Goal: Task Accomplishment & Management: Use online tool/utility

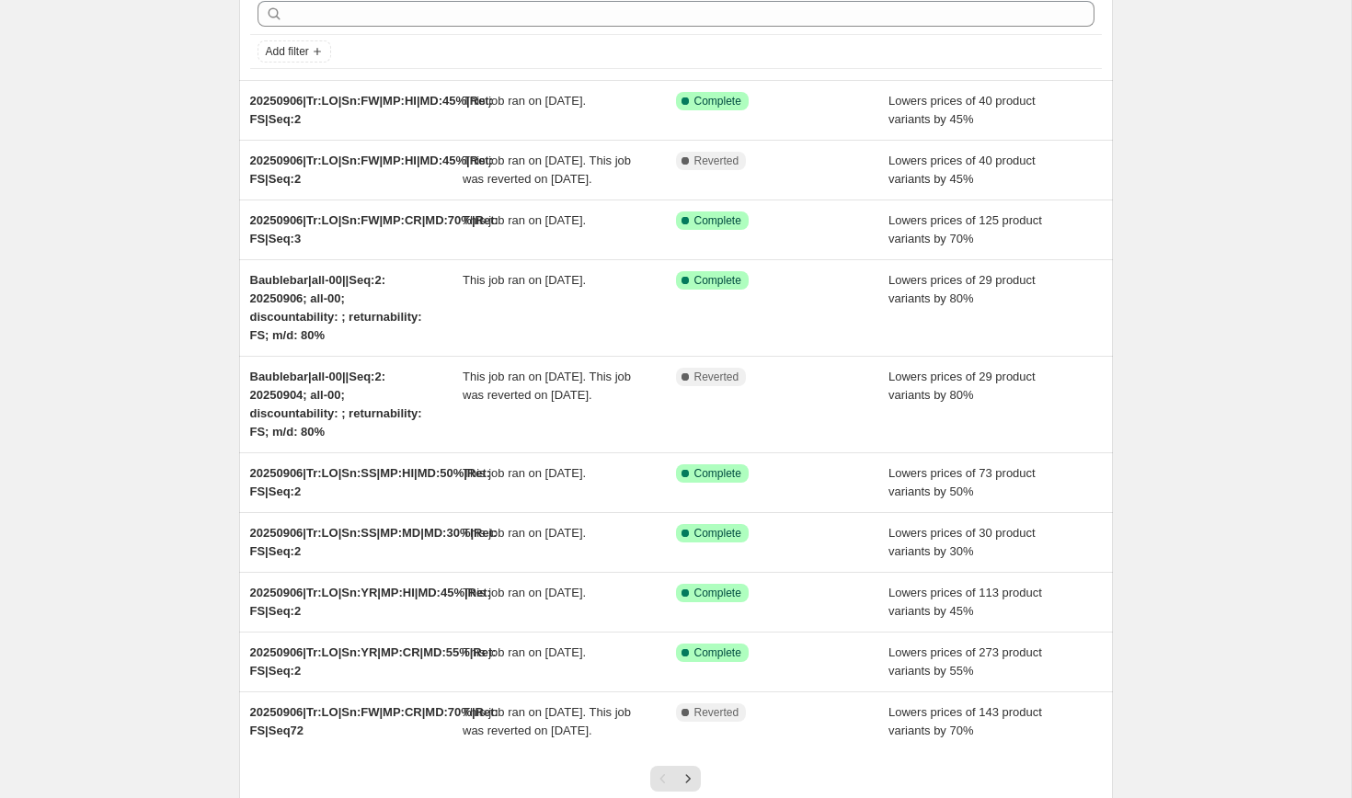
scroll to position [259, 0]
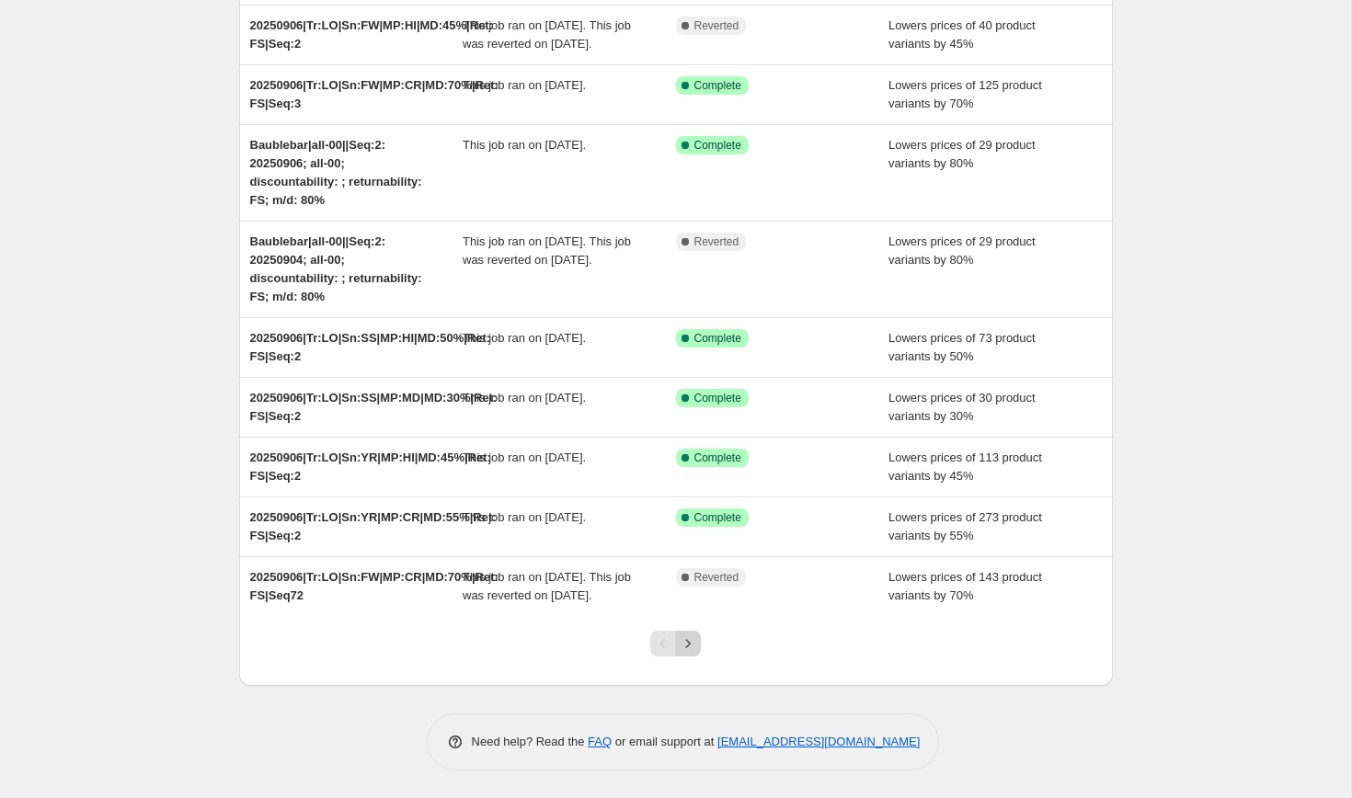
click at [692, 639] on icon "Next" at bounding box center [688, 643] width 18 height 18
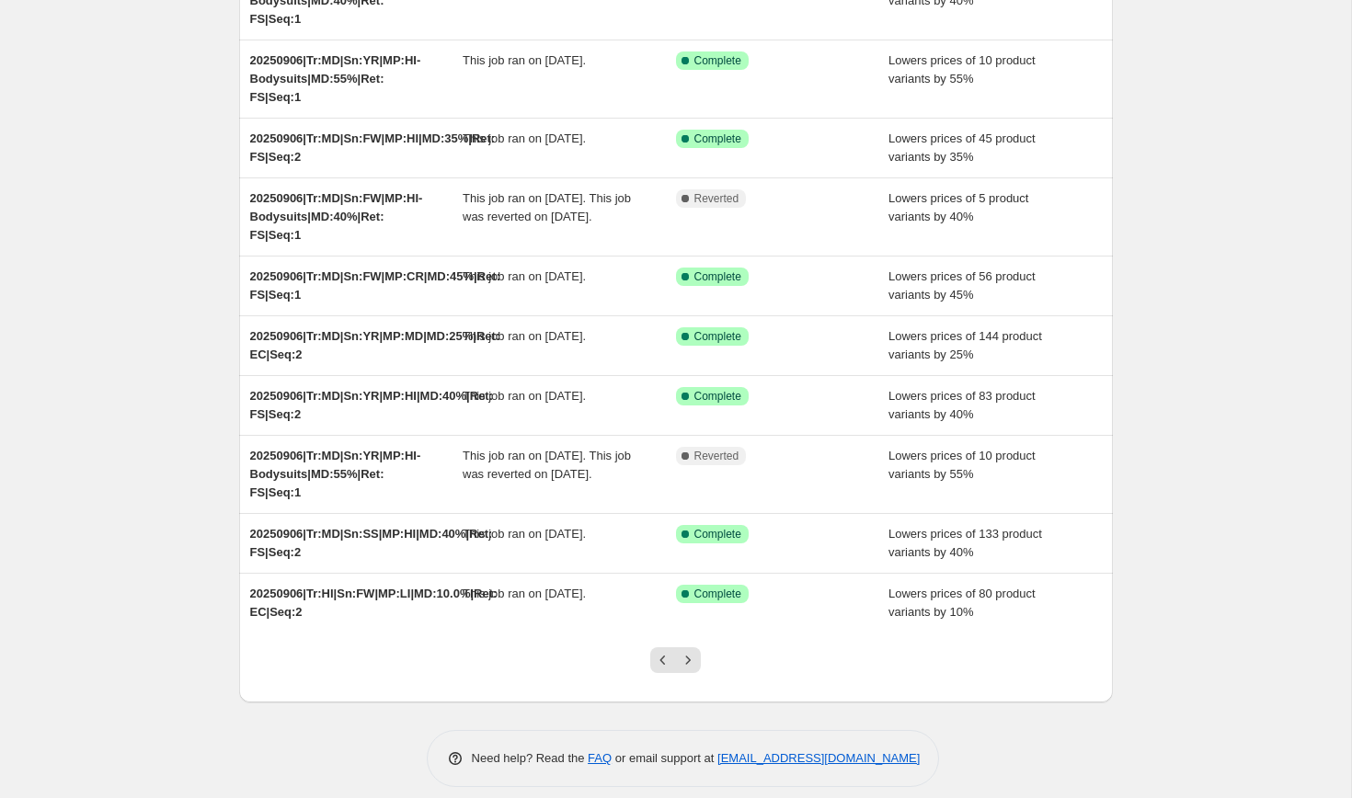
scroll to position [223, 0]
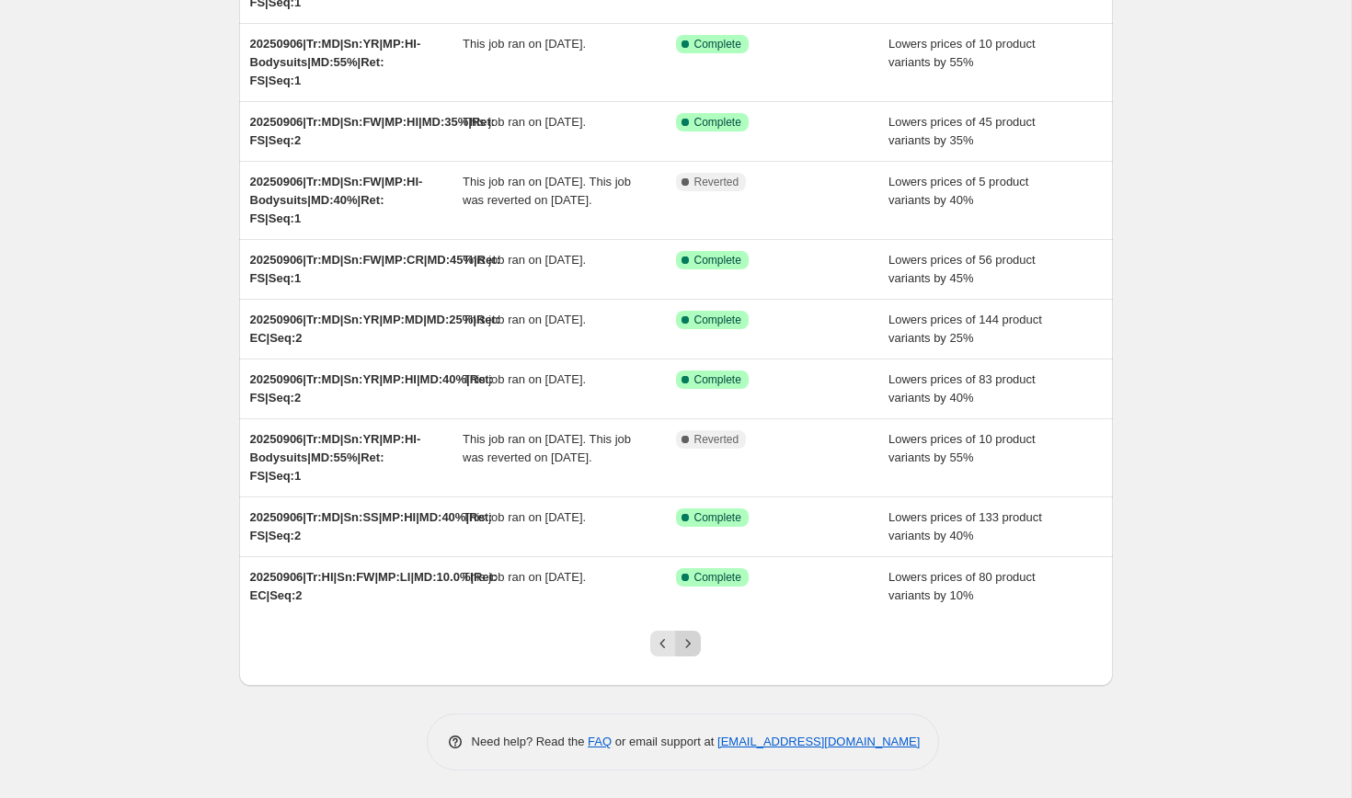
click at [693, 653] on button "Next" at bounding box center [688, 644] width 26 height 26
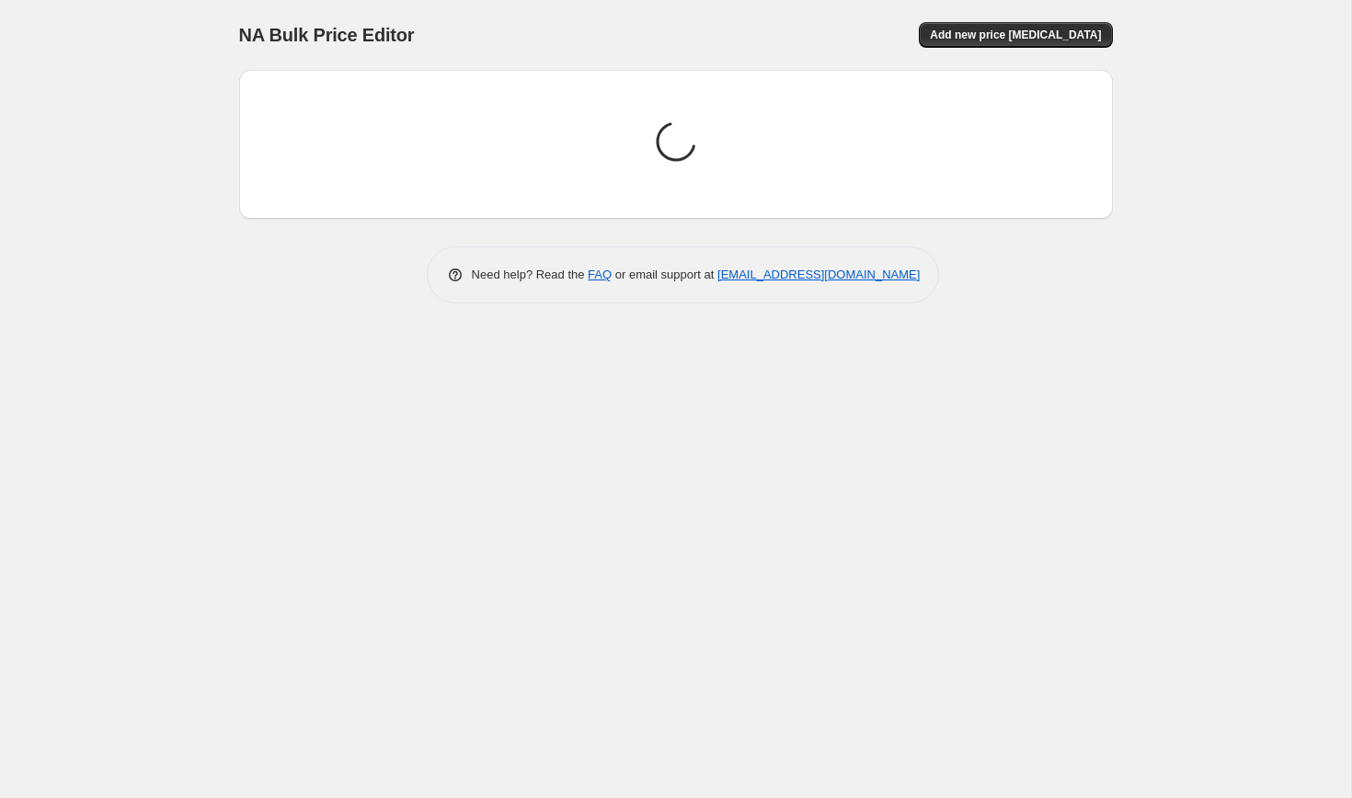
scroll to position [0, 0]
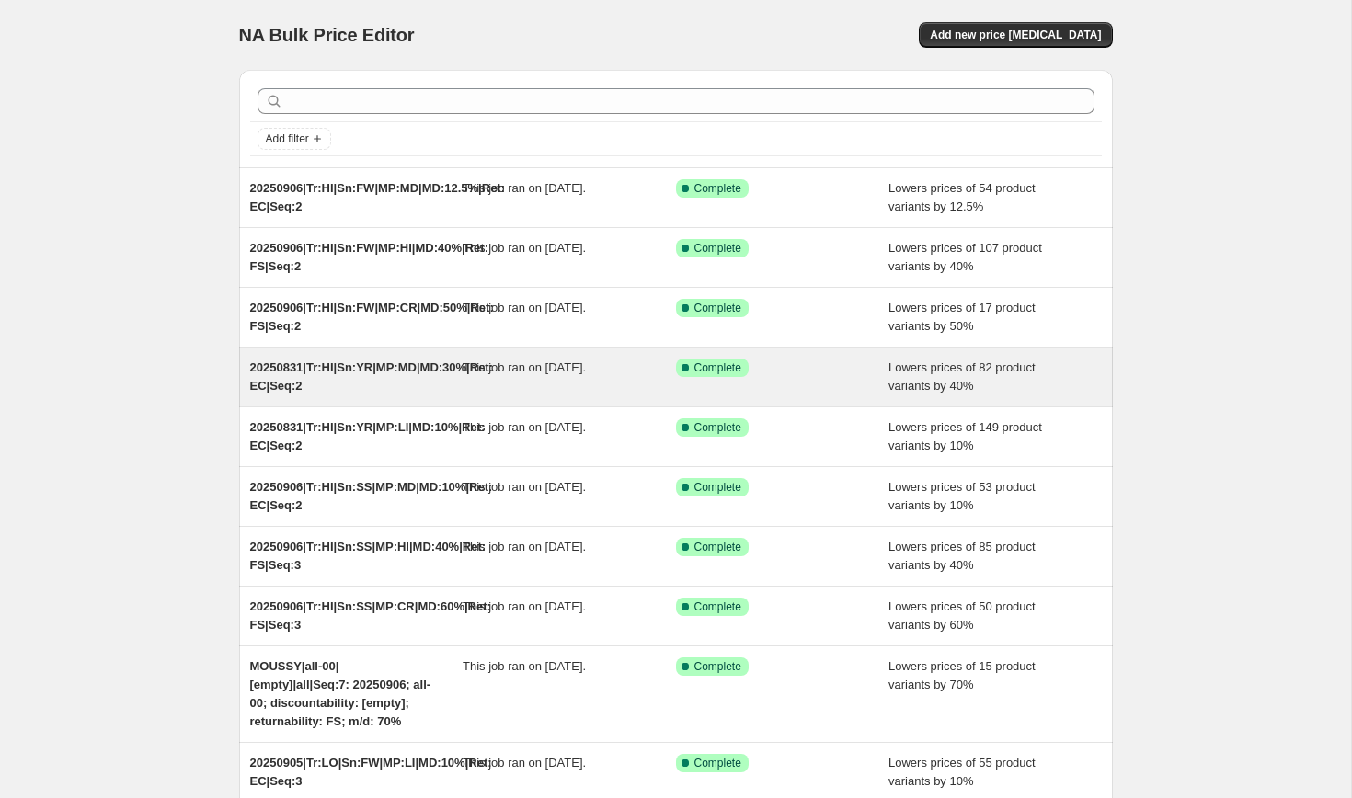
click at [360, 371] on span "20250831|Tr:HI|Sn:YR|MP:MD|MD:30%|Ret: EC|Seq:2" at bounding box center [372, 376] width 244 height 32
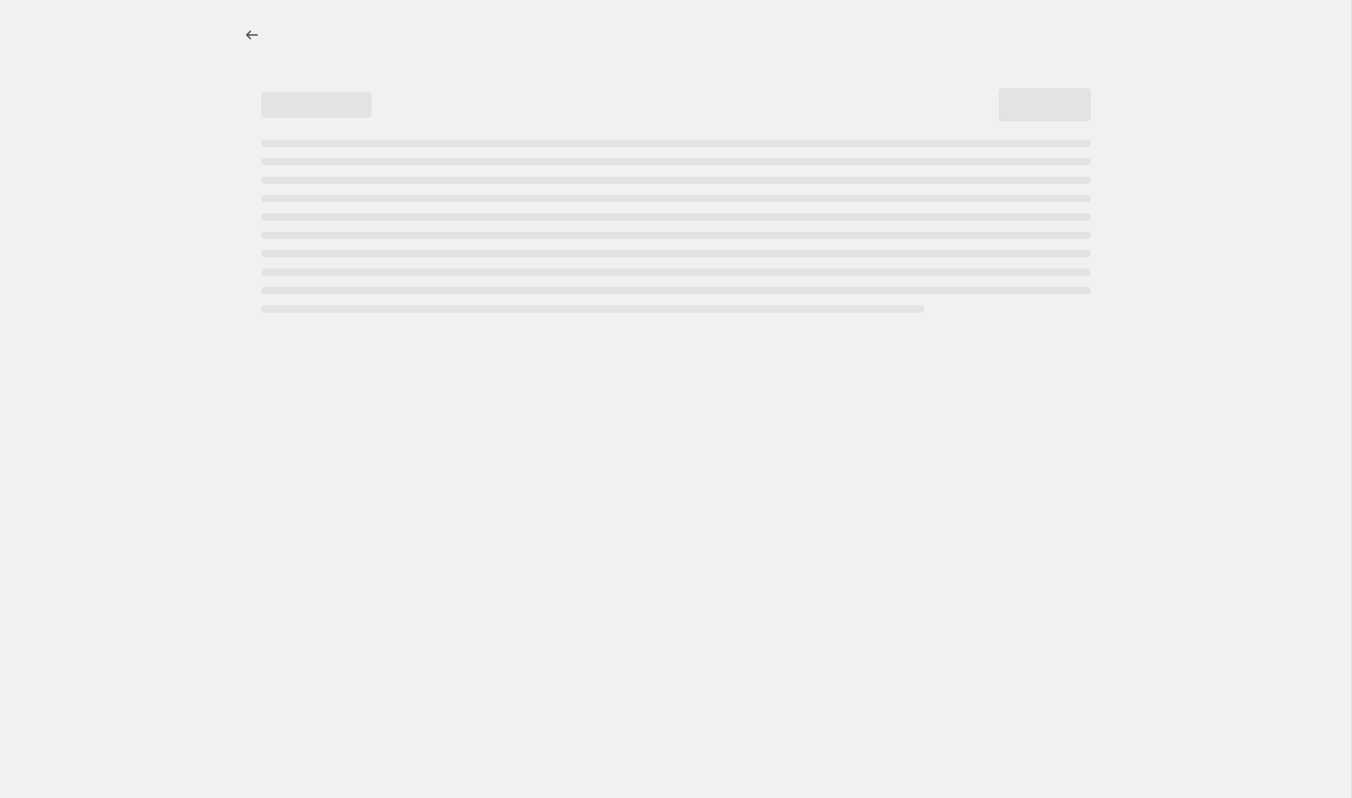
select select "percentage"
select select "collection"
select select "product_status"
select select "tag"
select select "not_equal"
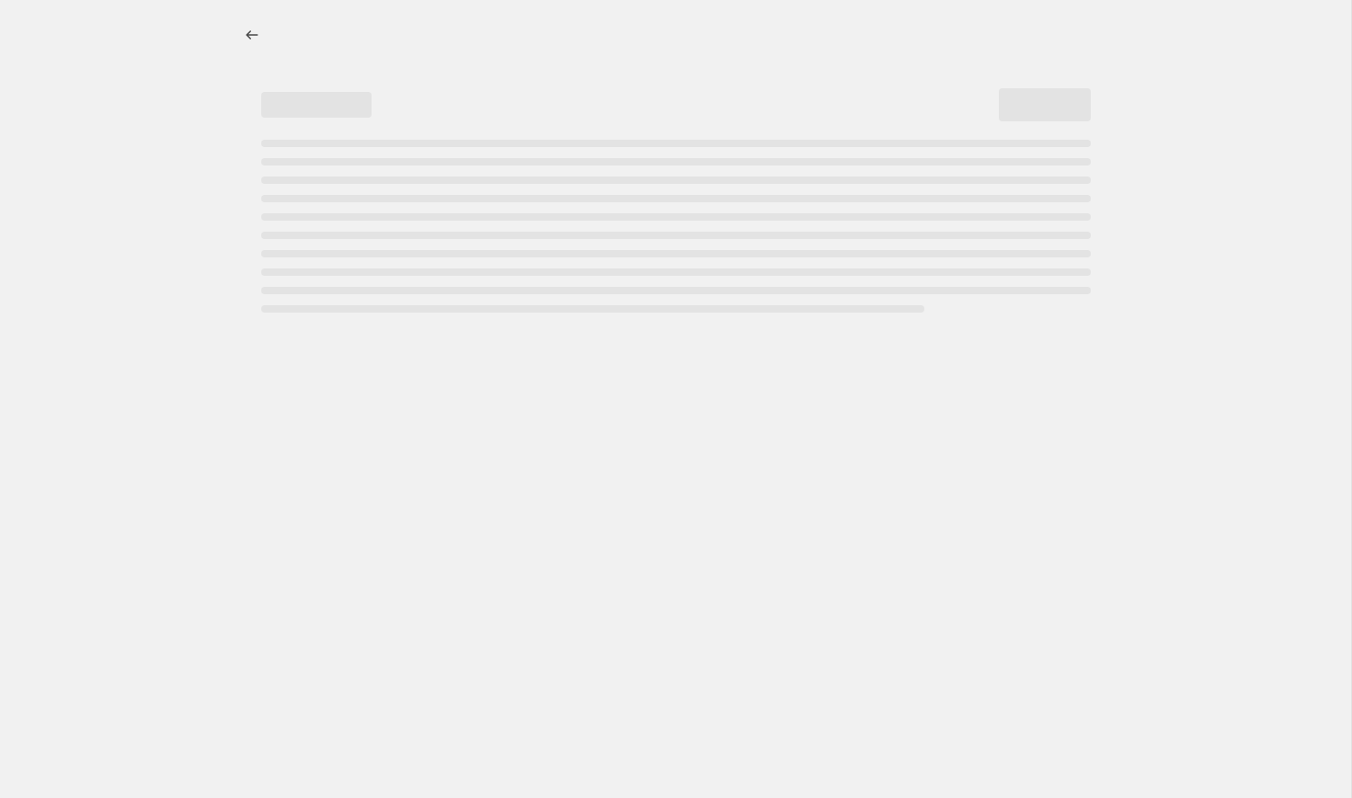
select select "tag"
select select "not_equal"
select select "tag"
select select "not_equal"
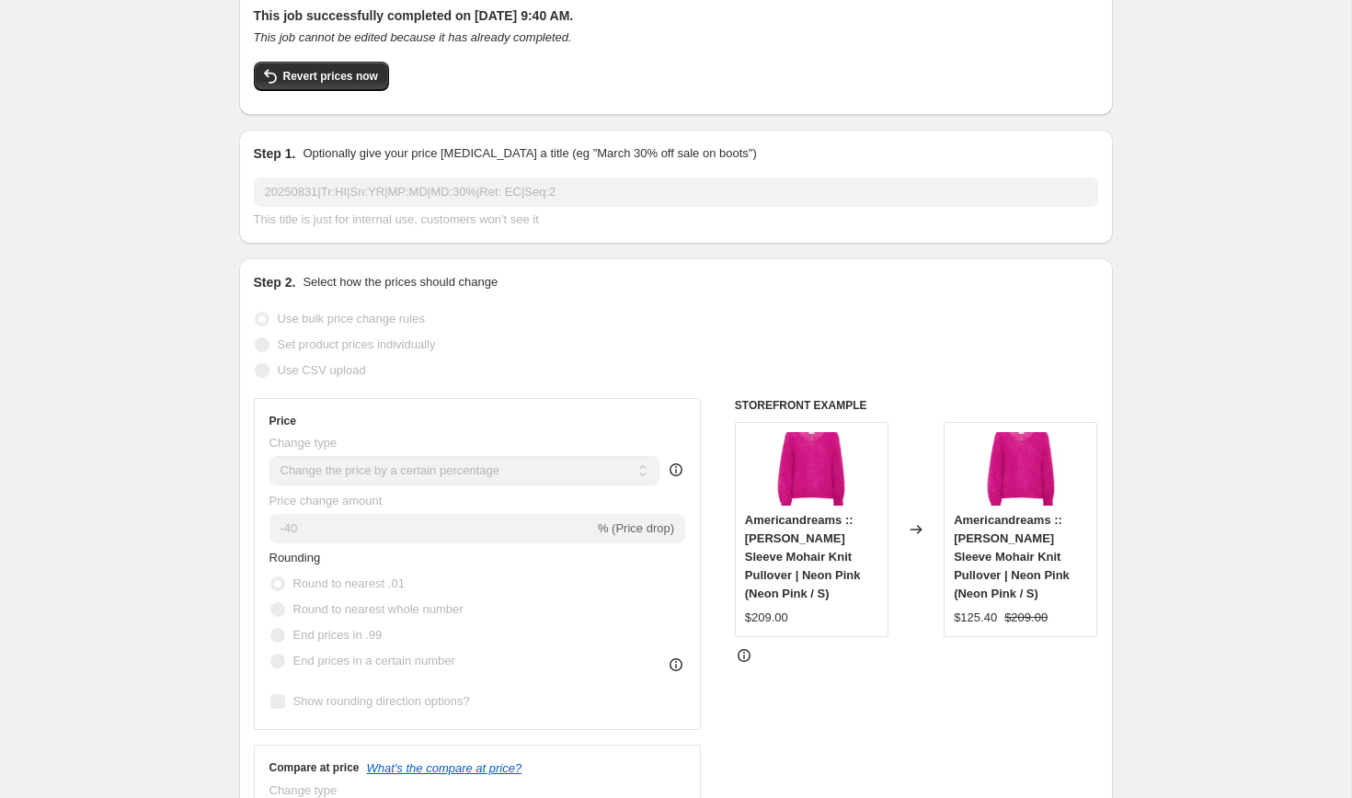
scroll to position [129, 0]
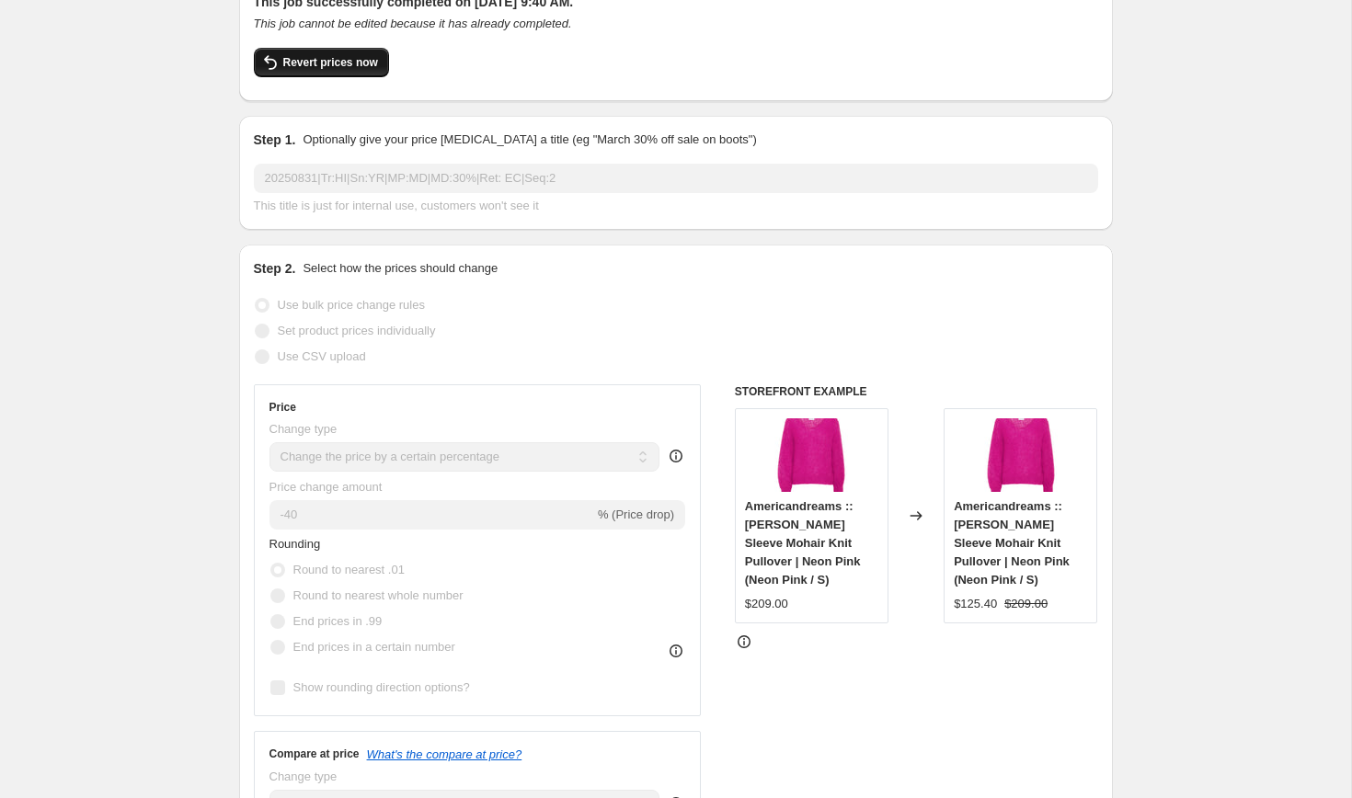
click at [311, 64] on span "Revert prices now" at bounding box center [330, 62] width 95 height 15
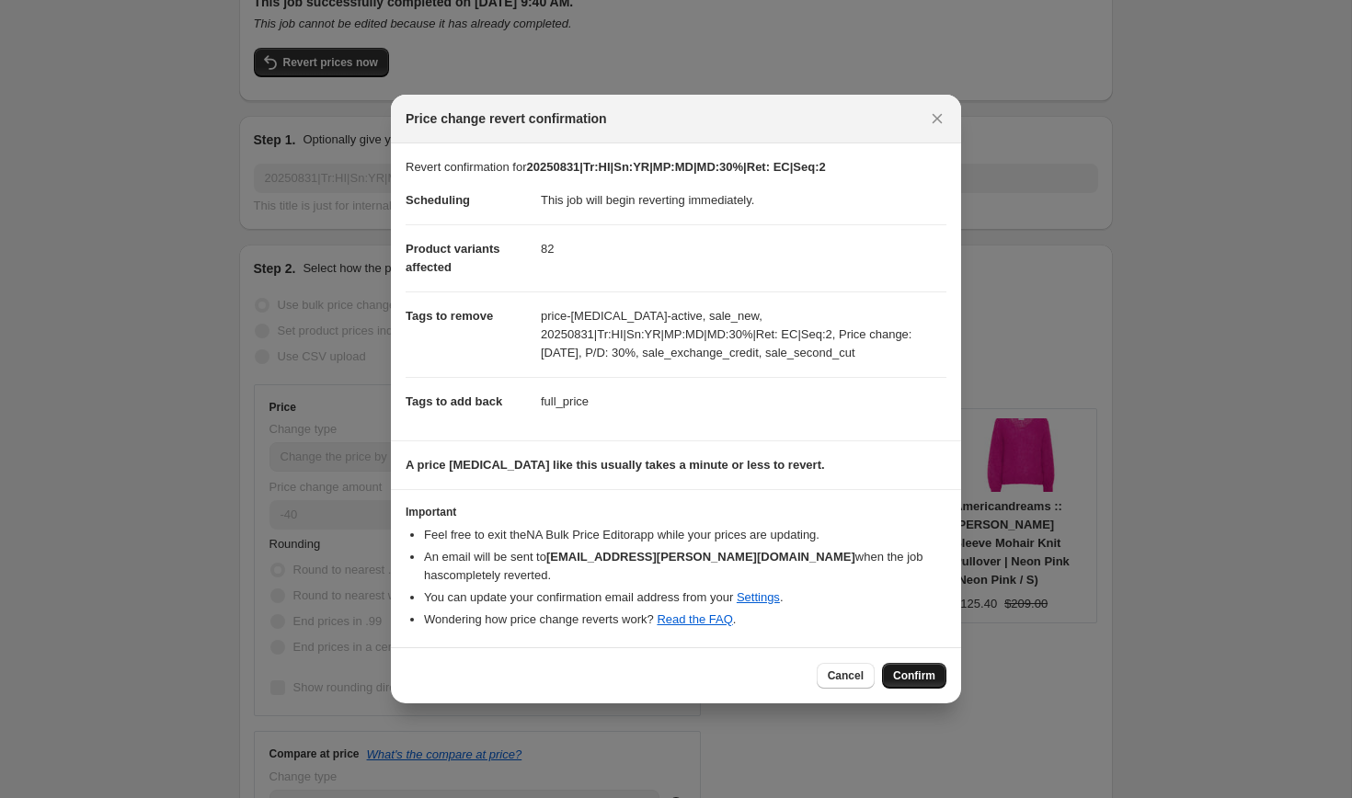
click at [909, 668] on span "Confirm" at bounding box center [914, 675] width 42 height 15
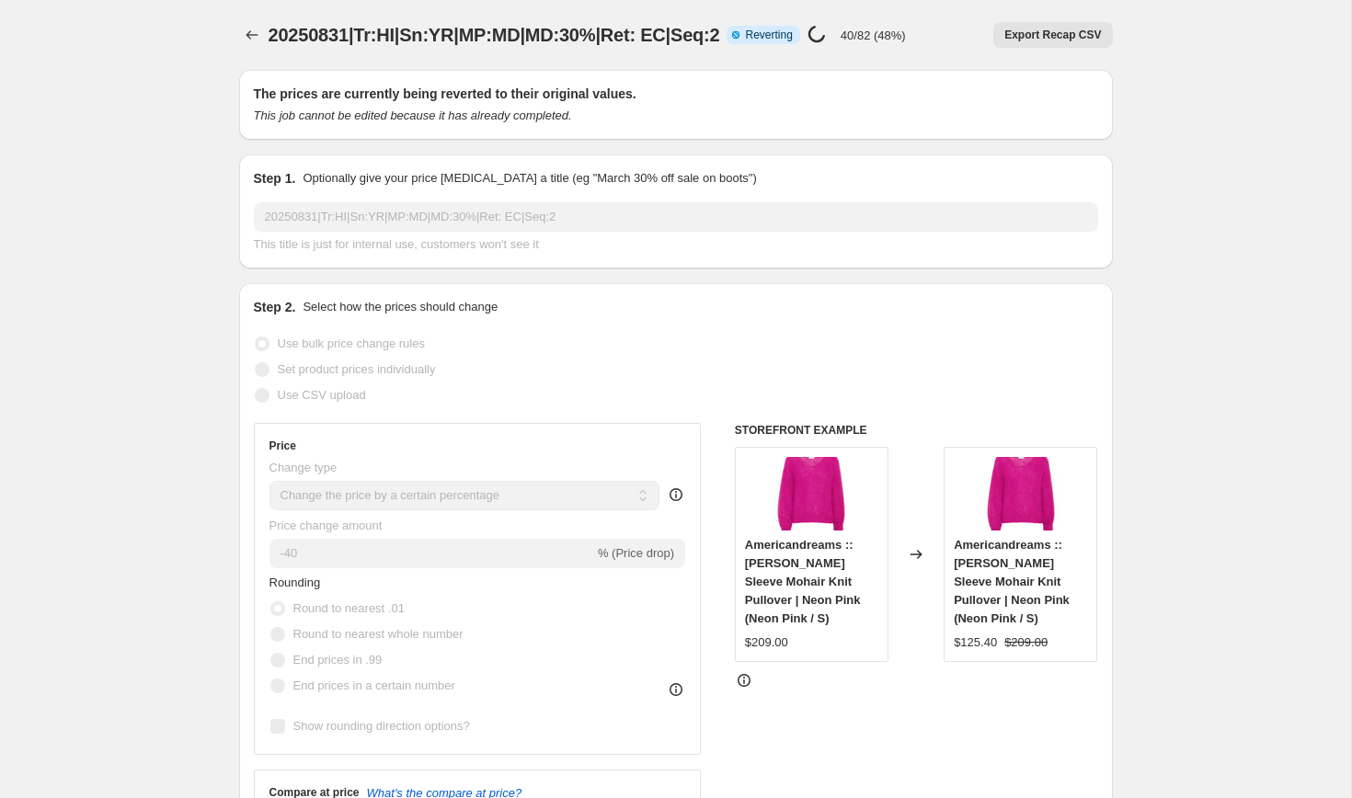
select select "percentage"
select select "collection"
select select "product_status"
select select "tag"
select select "not_equal"
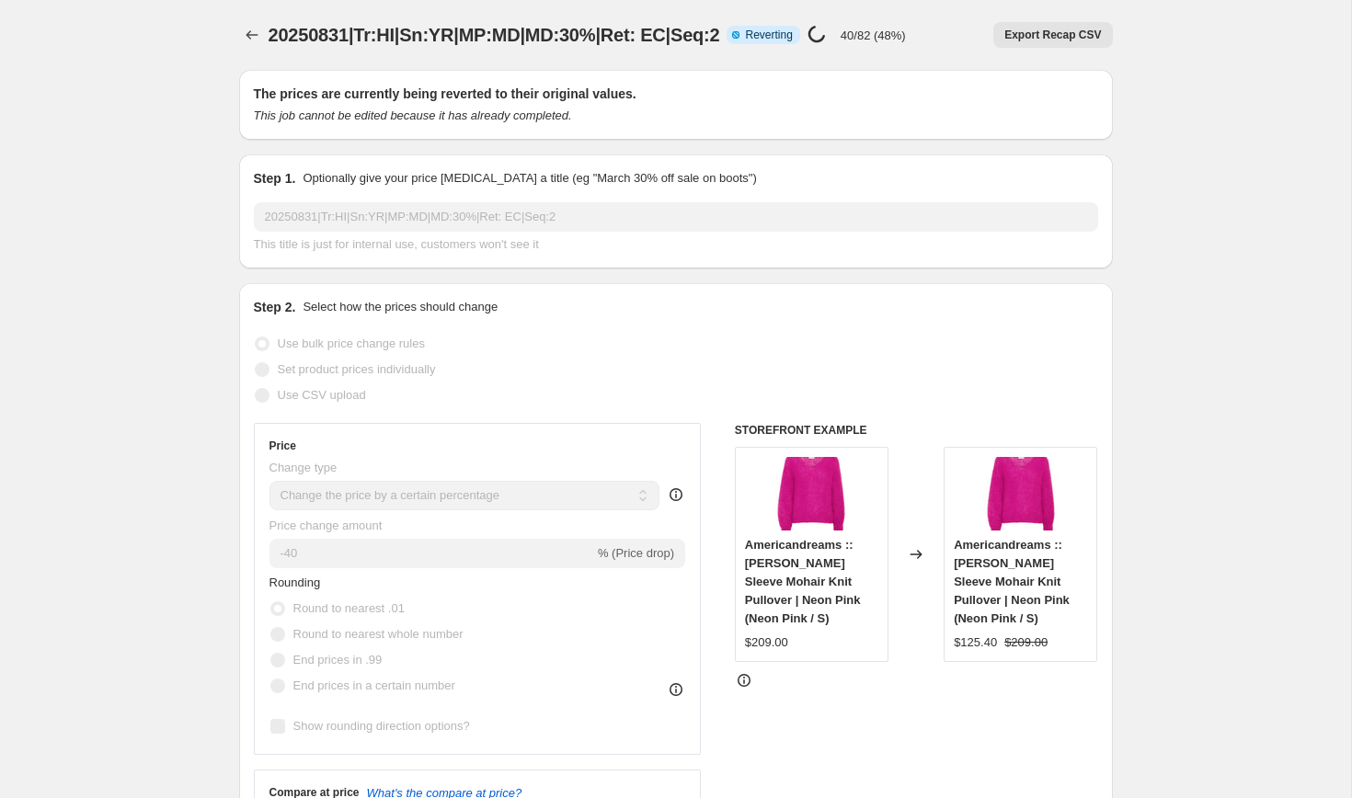
select select "tag"
select select "not_equal"
select select "tag"
select select "not_equal"
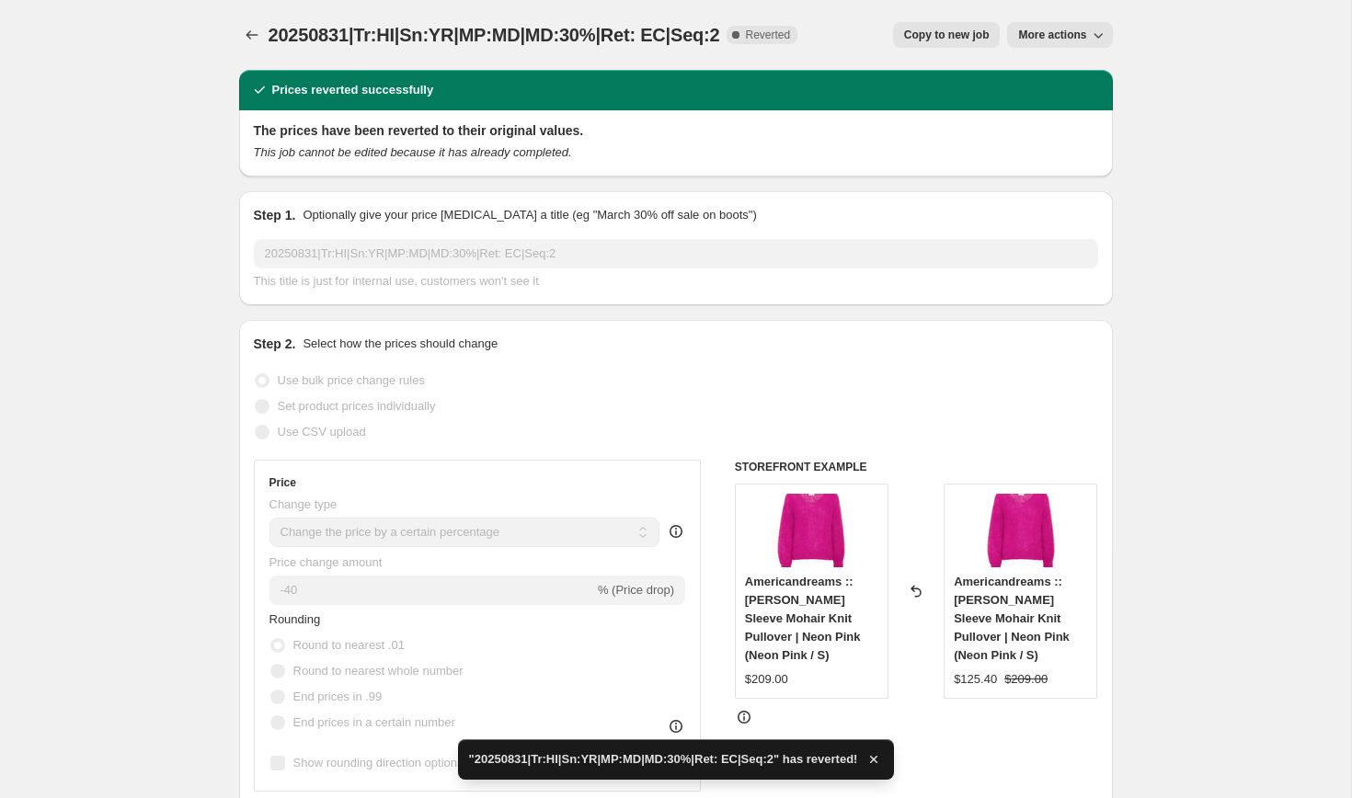
click at [931, 30] on span "Copy to new job" at bounding box center [947, 35] width 86 height 15
select select "percentage"
select select "collection"
select select "product_status"
select select "tag"
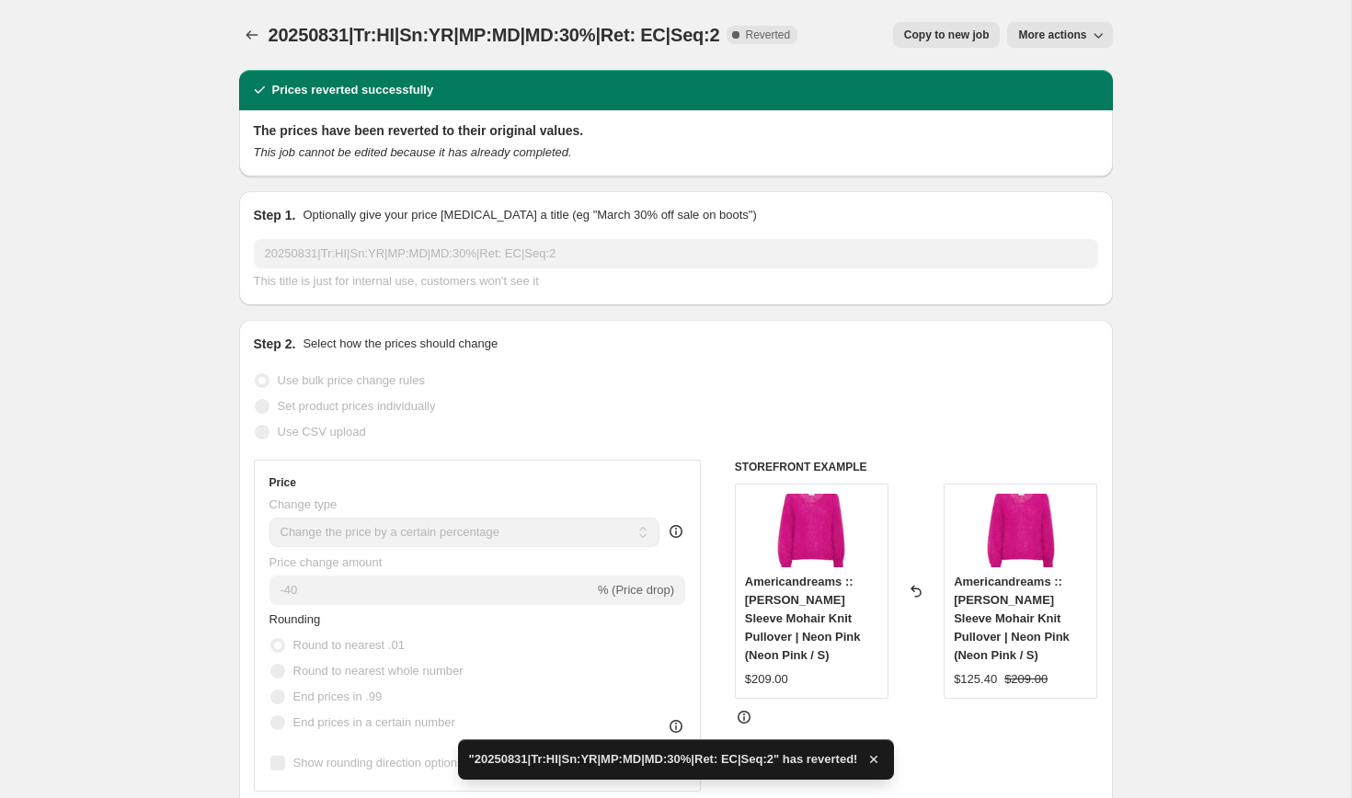
select select "not_equal"
select select "tag"
select select "not_equal"
select select "tag"
select select "not_equal"
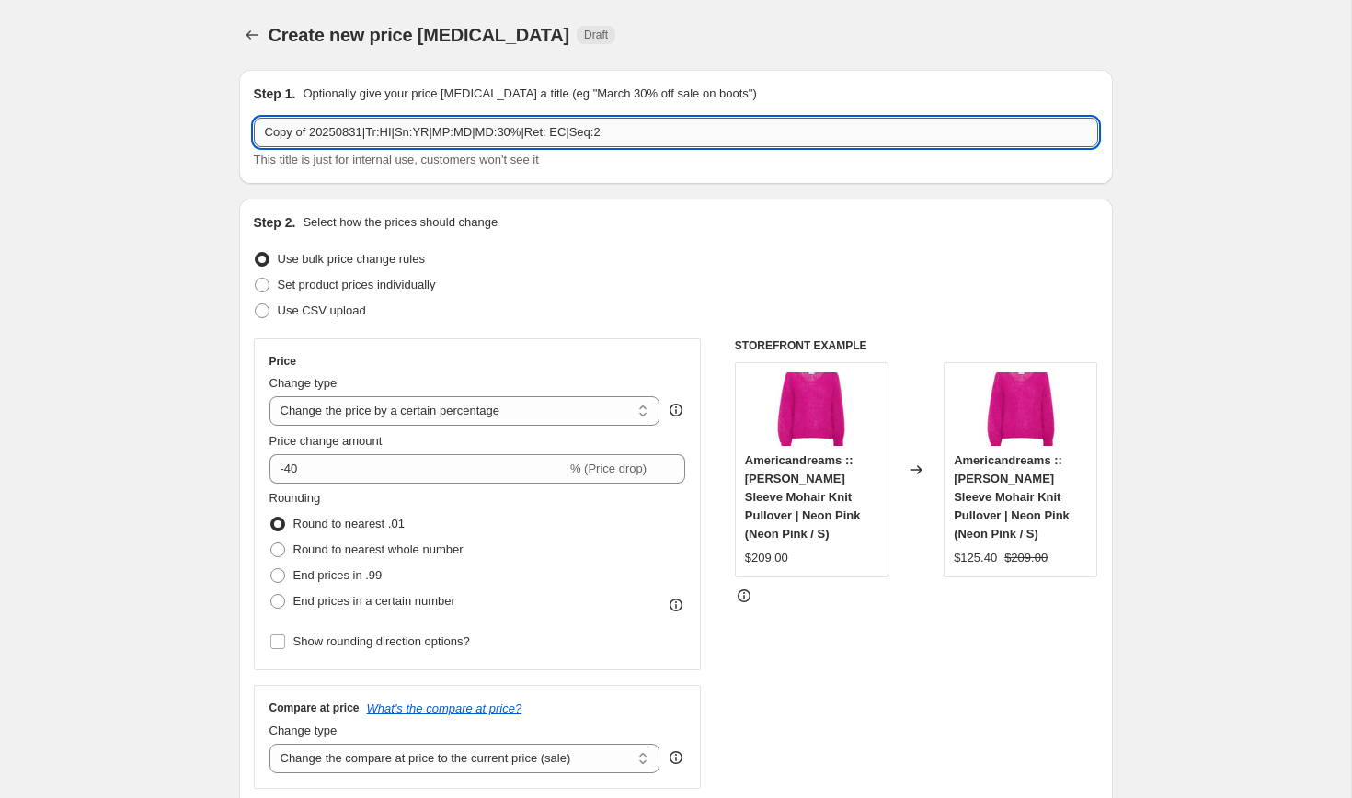
click at [315, 131] on input "Copy of 20250831|Tr:HI|Sn:YR|MP:MD|MD:30%|Ret: EC|Seq:2" at bounding box center [676, 132] width 844 height 29
type input "20250831|Tr:HI|Sn:YR|MP:MD|MD:30%|Ret: EC|Seq:2"
click at [292, 470] on input "-40" at bounding box center [417, 468] width 297 height 29
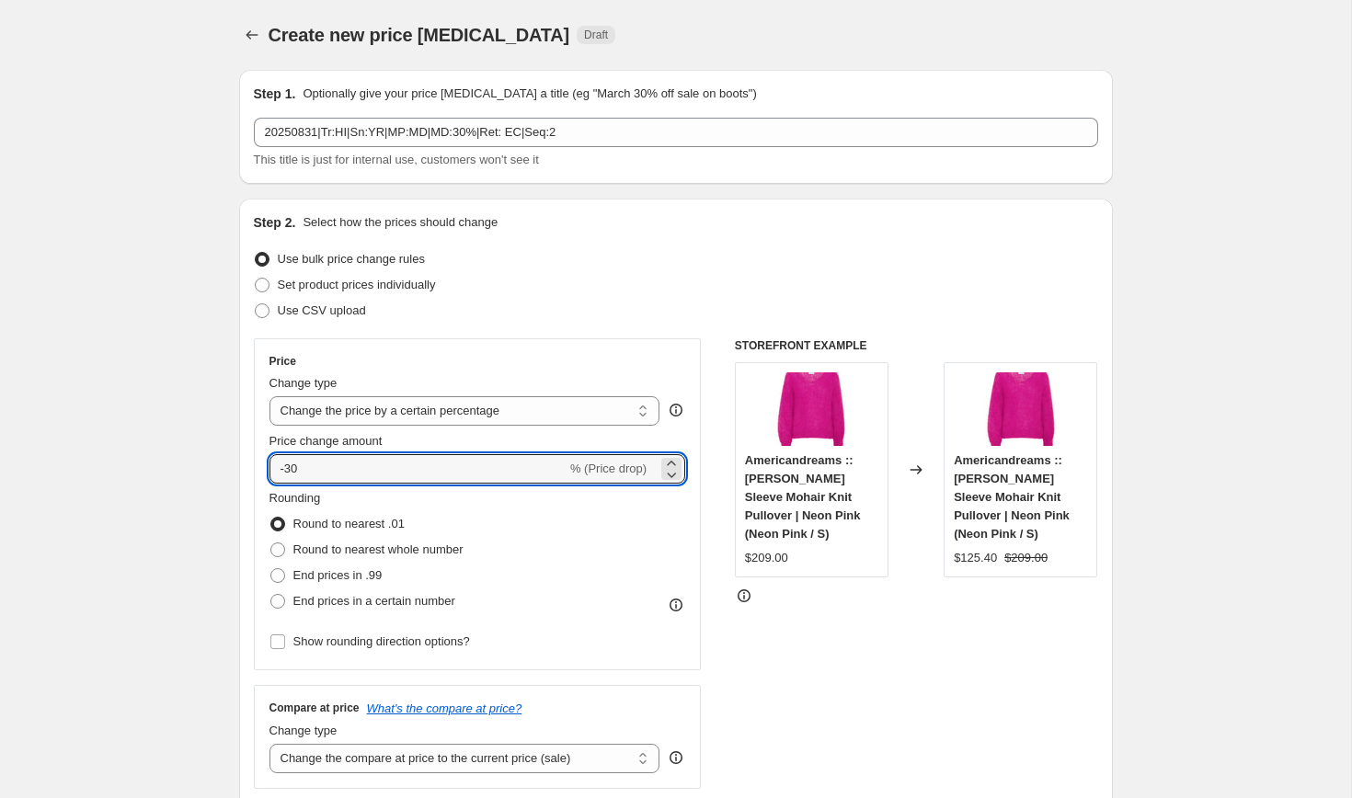
type input "-30"
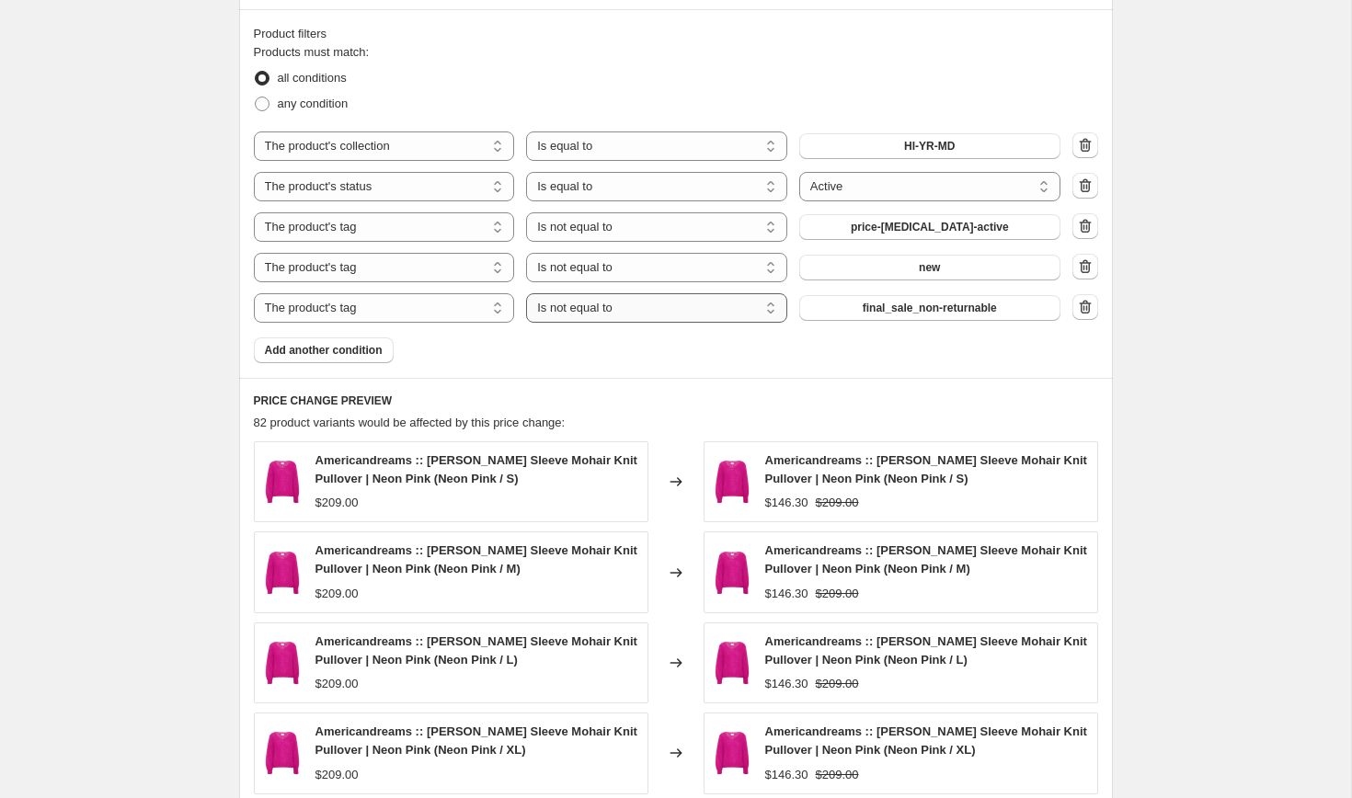
scroll to position [1607, 0]
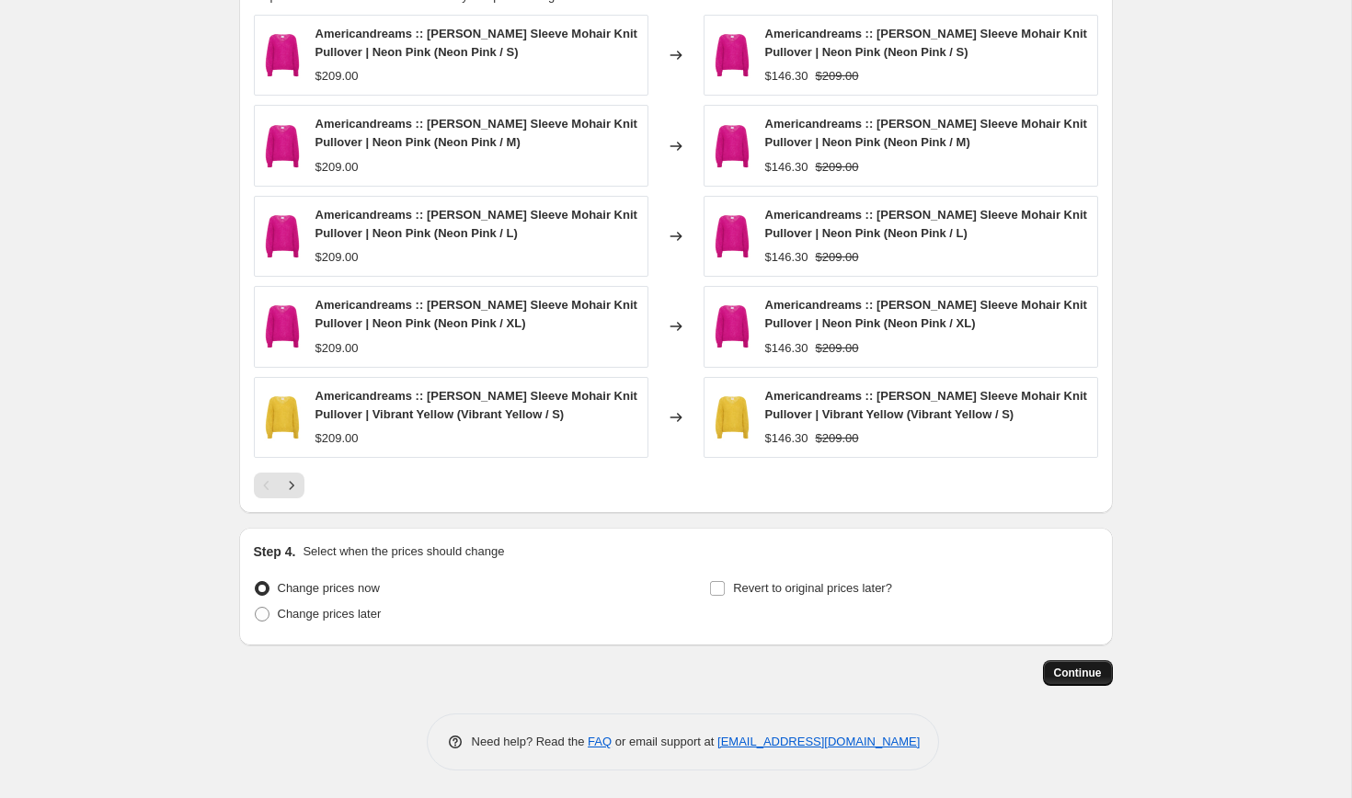
click at [1091, 675] on span "Continue" at bounding box center [1078, 673] width 48 height 15
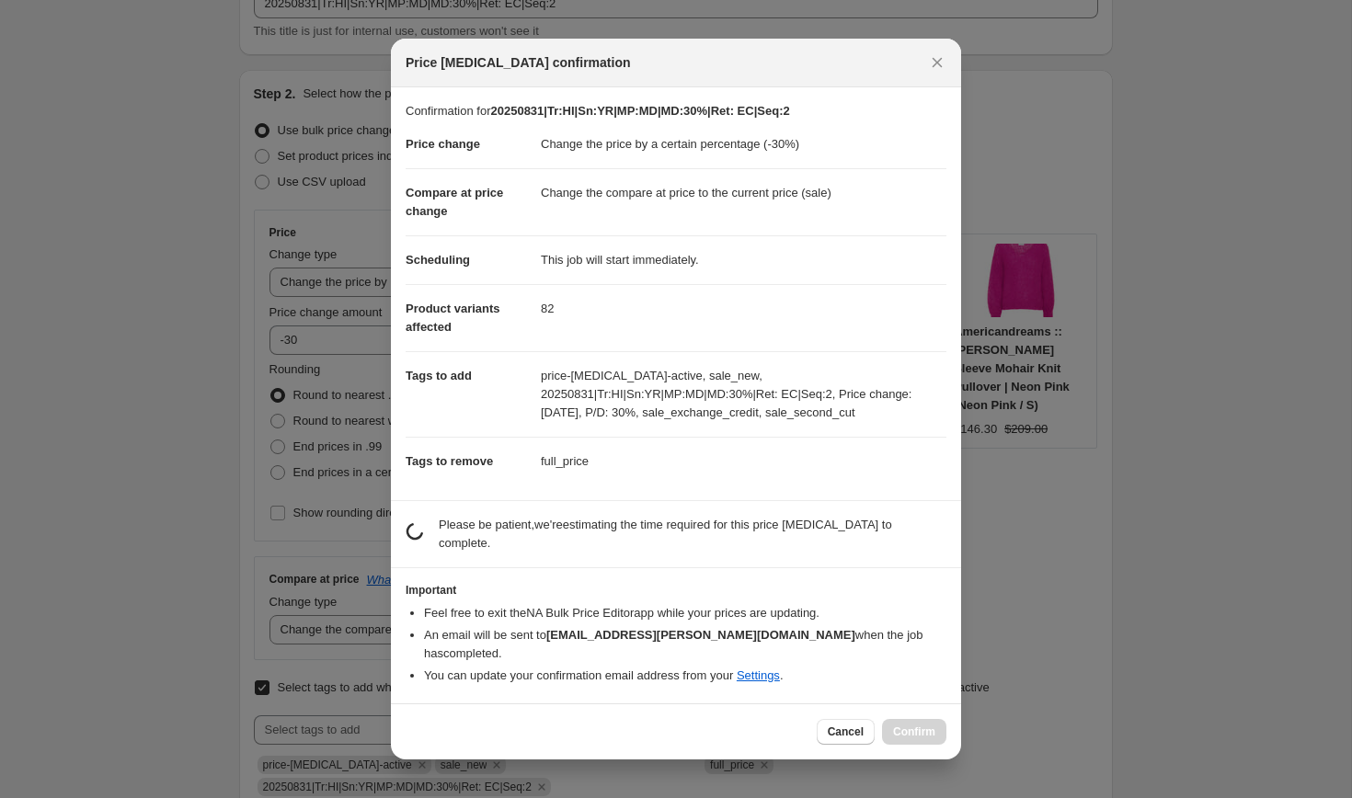
scroll to position [0, 0]
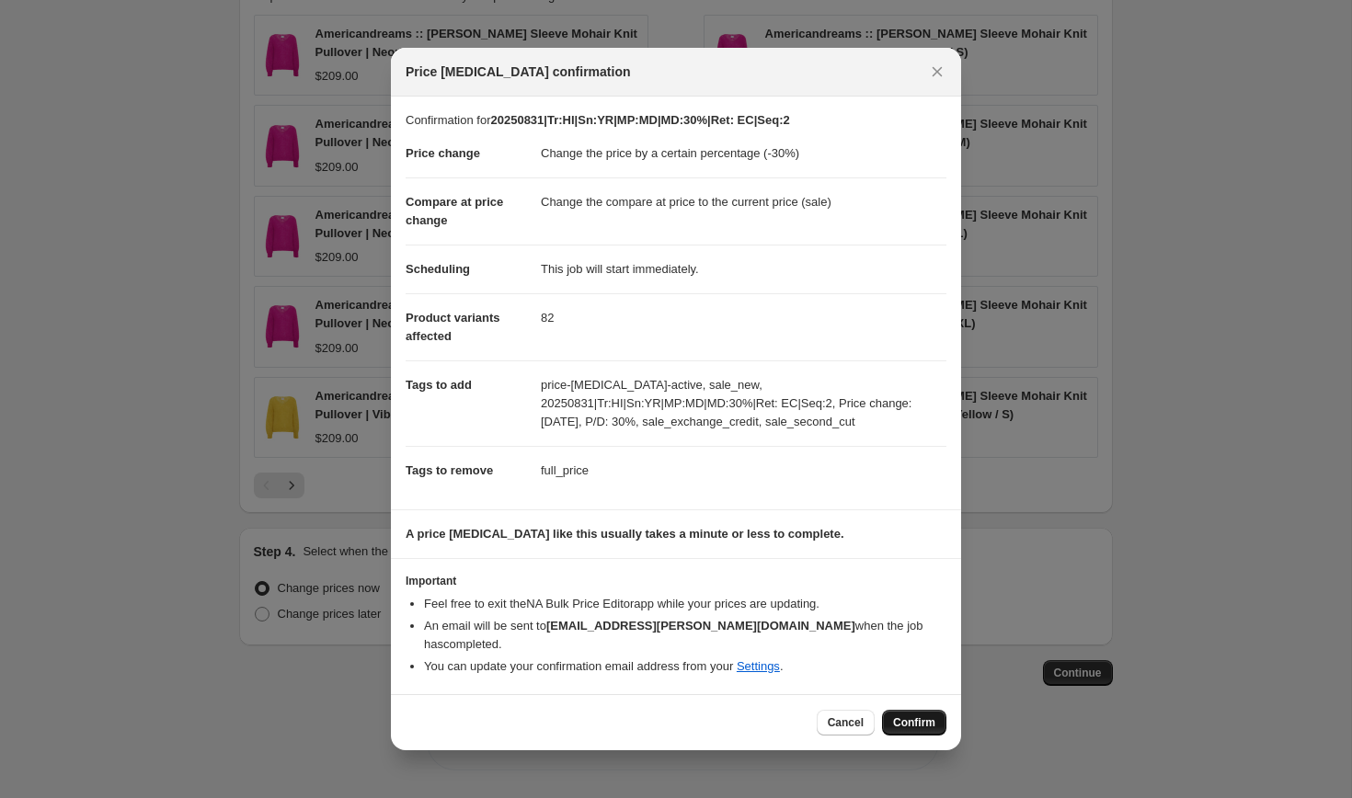
click at [915, 715] on span "Confirm" at bounding box center [914, 722] width 42 height 15
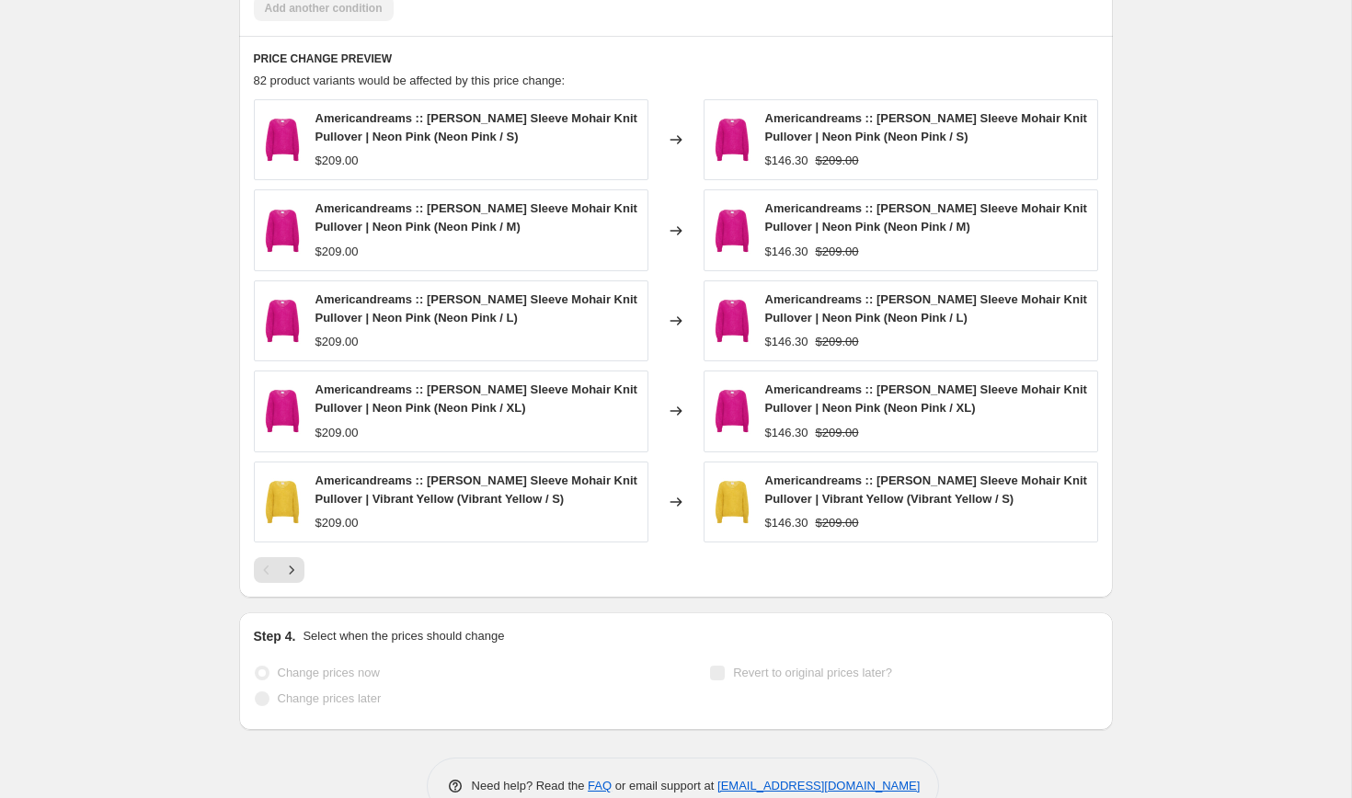
scroll to position [1655, 0]
select select "percentage"
select select "collection"
select select "product_status"
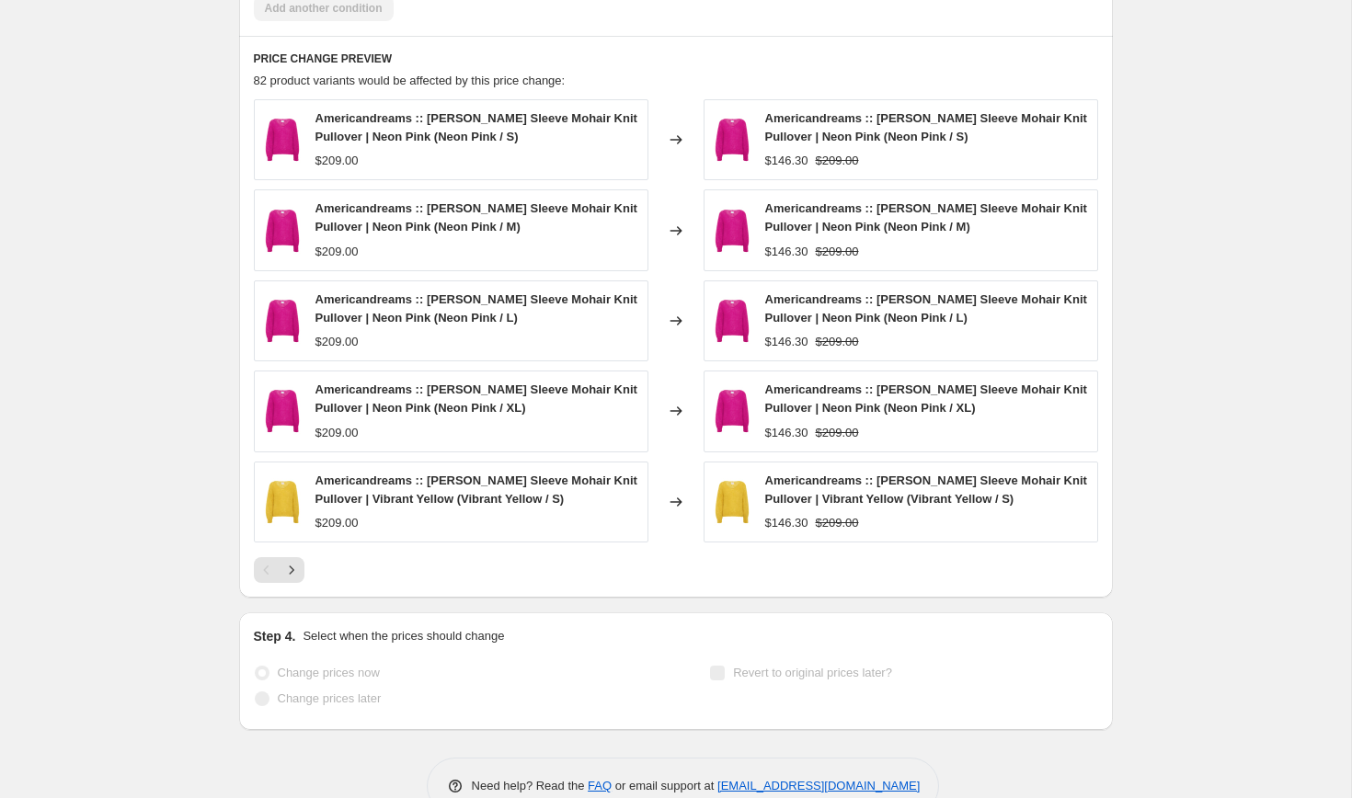
select select "tag"
select select "not_equal"
select select "tag"
select select "not_equal"
select select "tag"
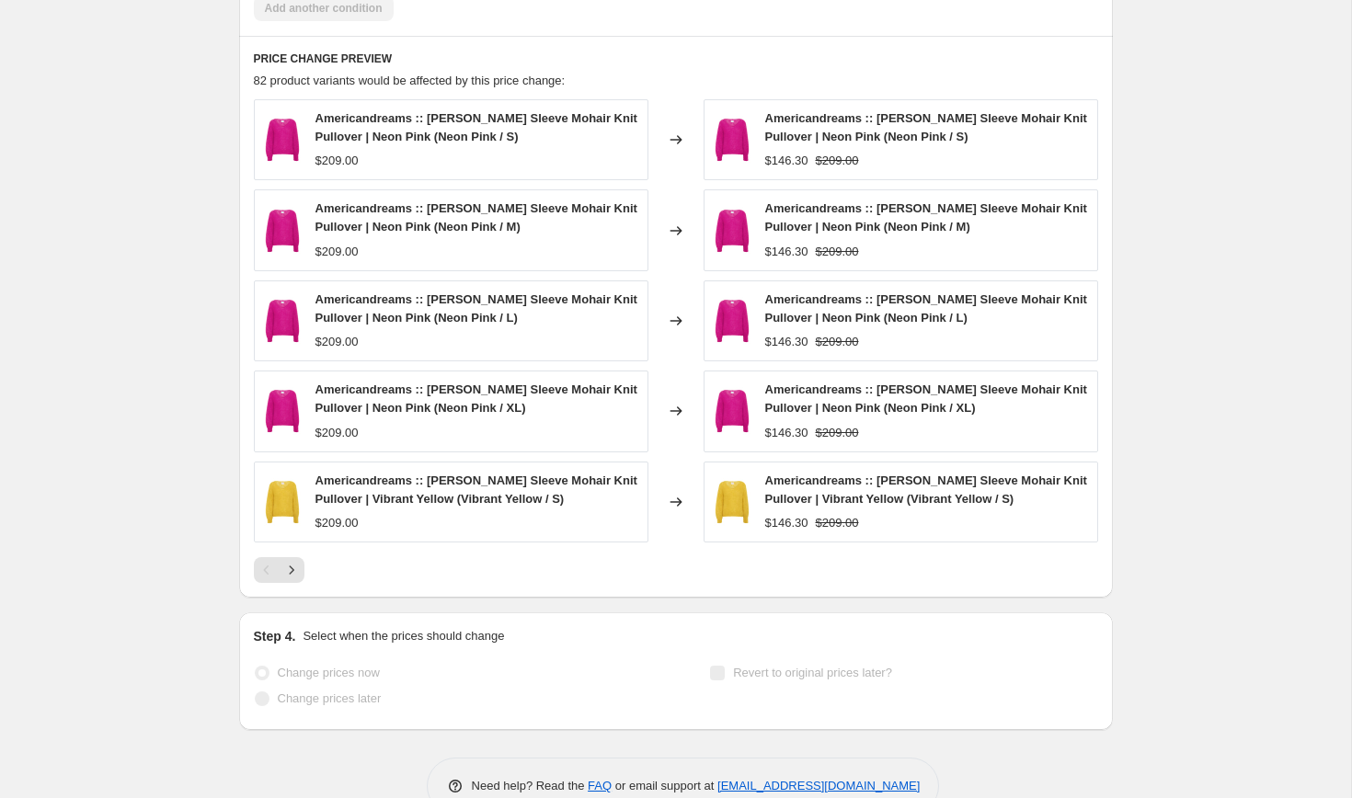
select select "not_equal"
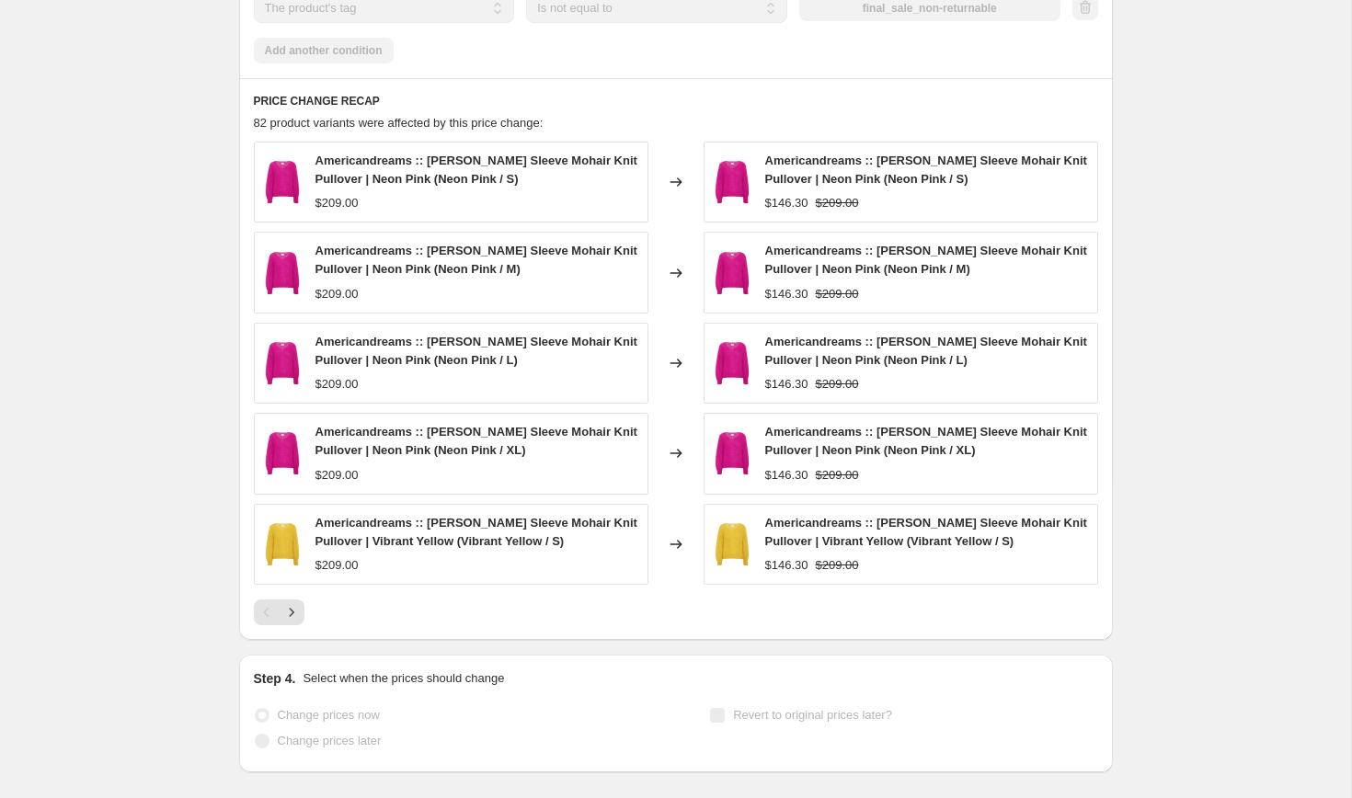
scroll to position [0, 0]
